Goal: Information Seeking & Learning: Compare options

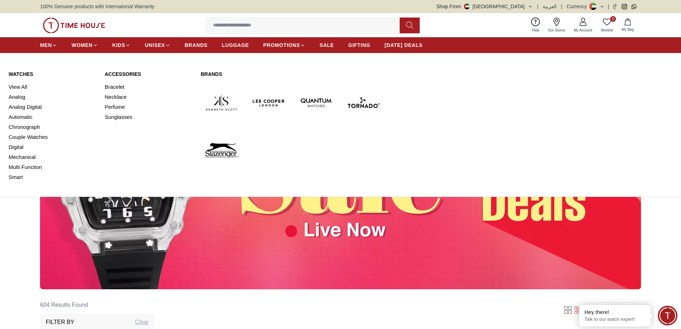
click at [23, 76] on link "Watches" at bounding box center [53, 73] width 88 height 7
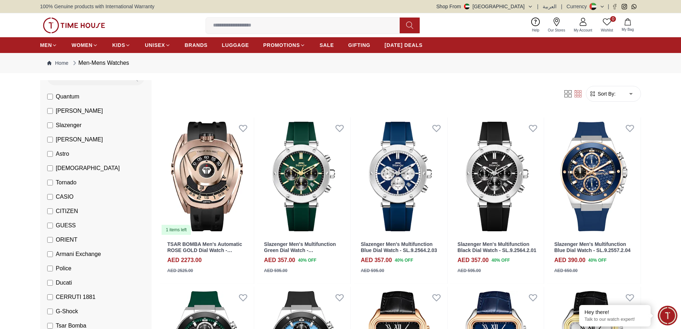
scroll to position [107, 0]
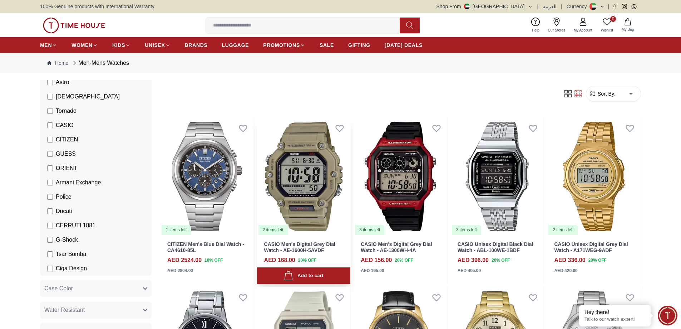
scroll to position [36, 0]
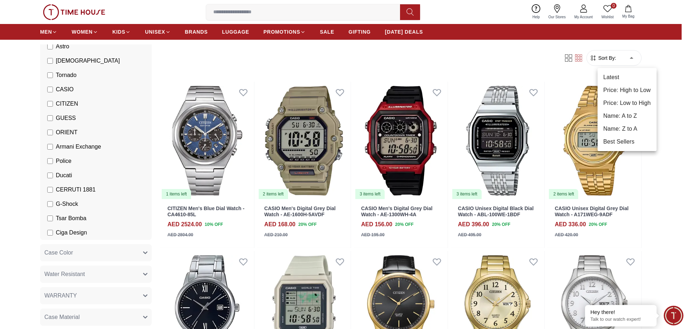
click at [632, 101] on li "Price: Low to High" at bounding box center [626, 103] width 59 height 13
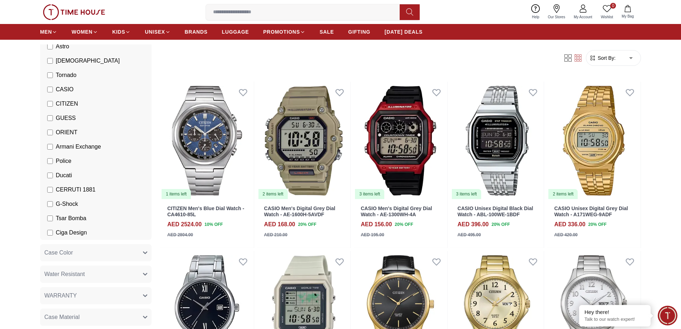
type input "*"
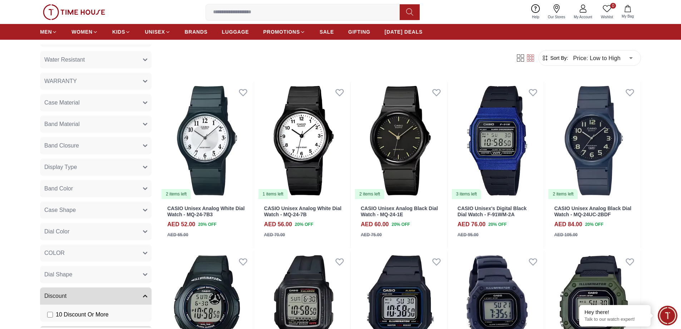
scroll to position [358, 0]
click at [143, 275] on icon "button" at bounding box center [145, 274] width 4 height 2
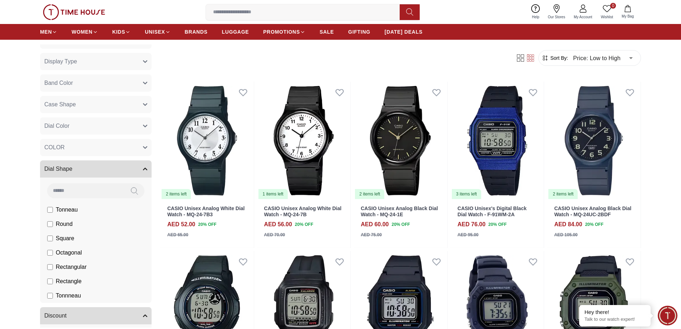
scroll to position [465, 0]
click at [137, 146] on button "COLOR" at bounding box center [96, 145] width 112 height 17
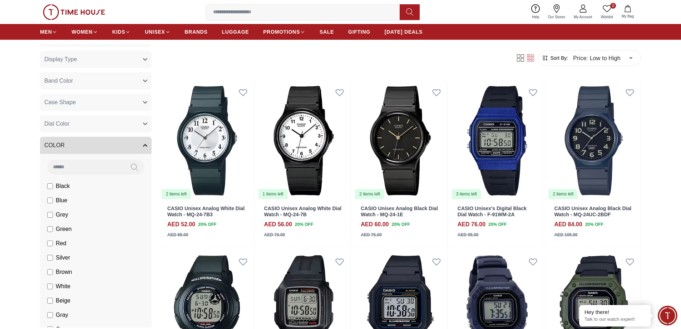
click at [143, 124] on icon "button" at bounding box center [145, 124] width 4 height 4
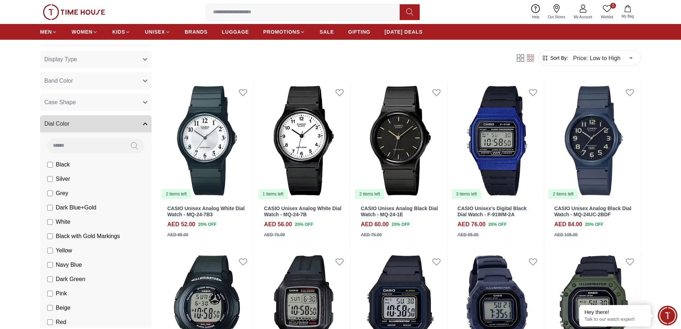
click at [137, 106] on button "Case Shape" at bounding box center [96, 102] width 112 height 17
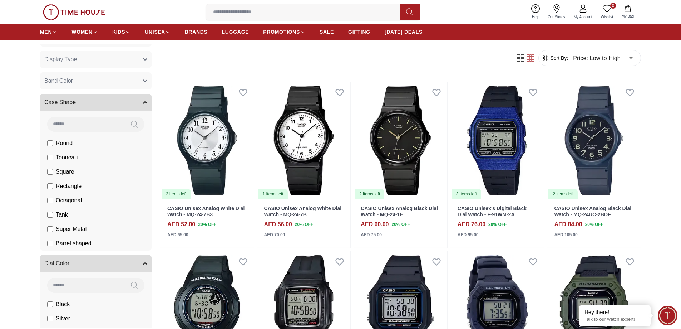
click at [136, 84] on button "Band Color" at bounding box center [96, 80] width 112 height 17
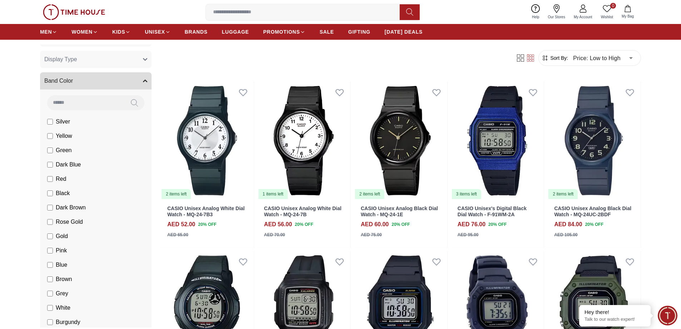
click at [143, 59] on button "Display Type" at bounding box center [96, 59] width 112 height 17
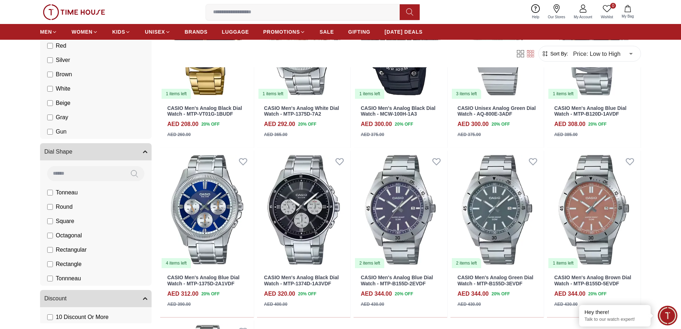
scroll to position [2713, 0]
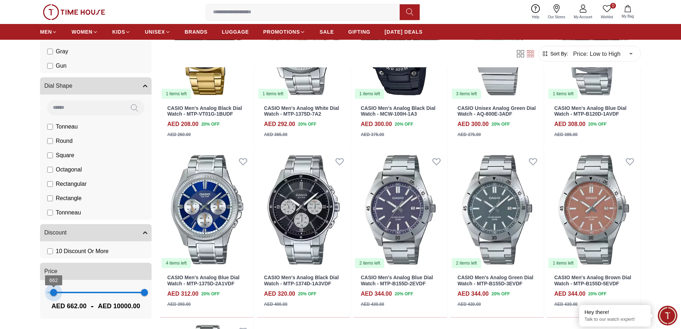
drag, startPoint x: 49, startPoint y: 292, endPoint x: 53, endPoint y: 292, distance: 4.7
click at [53, 292] on span "662" at bounding box center [53, 292] width 7 height 7
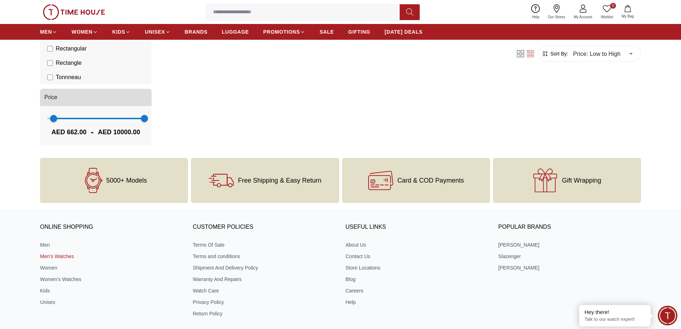
scroll to position [215, 0]
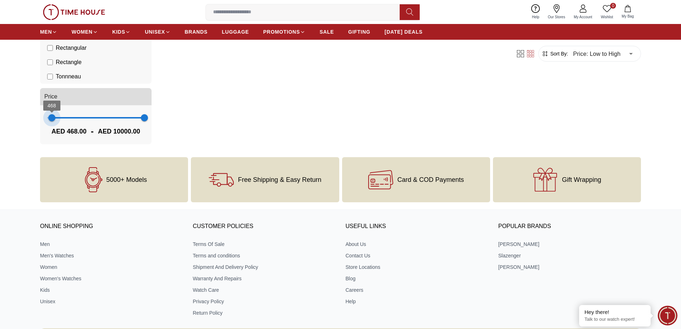
type input "*"
drag, startPoint x: 52, startPoint y: 118, endPoint x: 40, endPoint y: 120, distance: 11.9
click at [40, 120] on section "0 Results Found Filter By Clear Brands Quantum [PERSON_NAME] Slazenger [PERSON_…" at bounding box center [340, 7] width 681 height 283
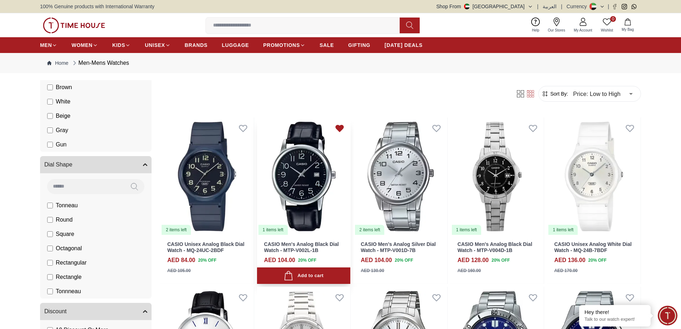
scroll to position [2713, 0]
